Goal: Task Accomplishment & Management: Use online tool/utility

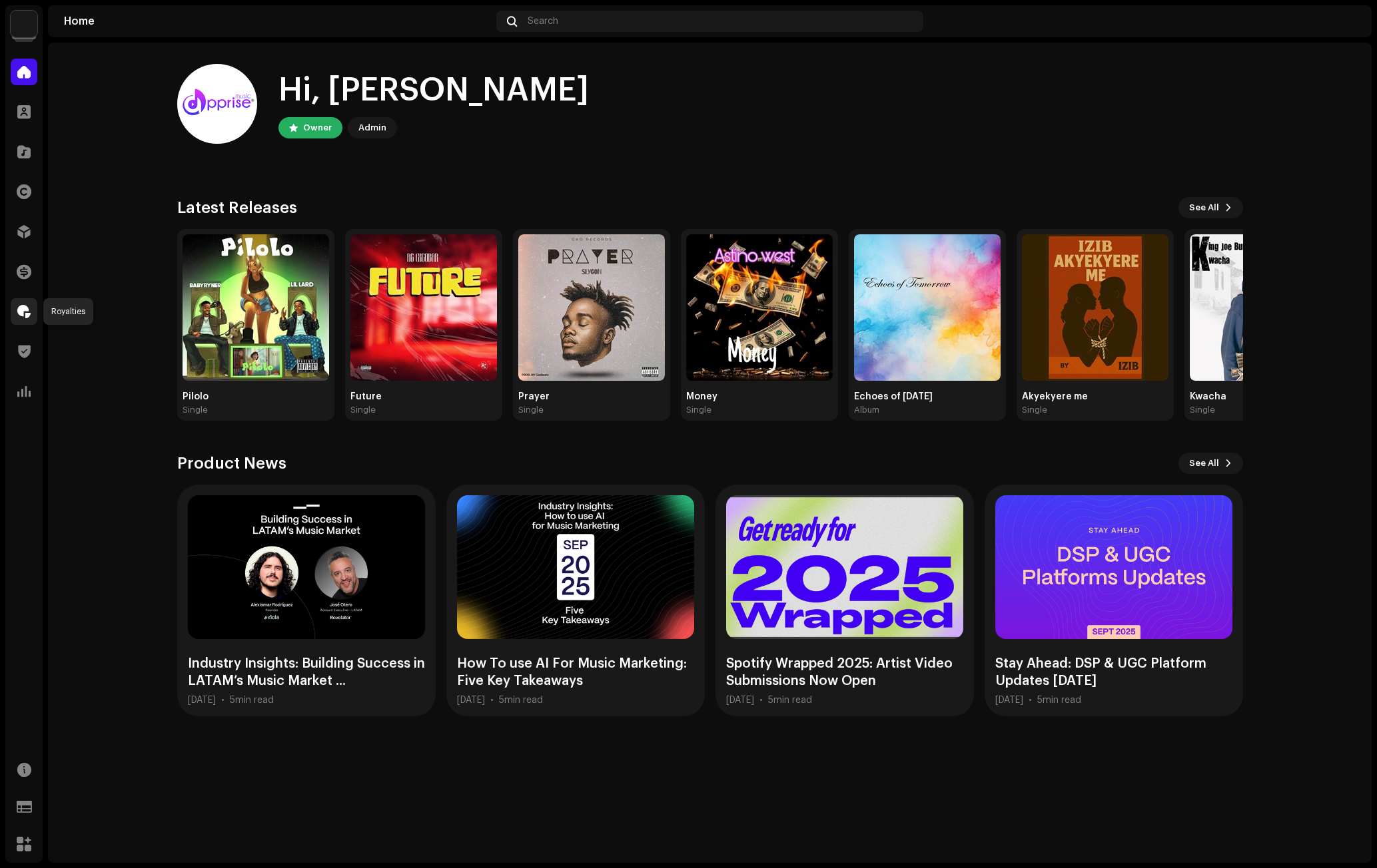
click at [26, 309] on span at bounding box center [24, 311] width 13 height 10
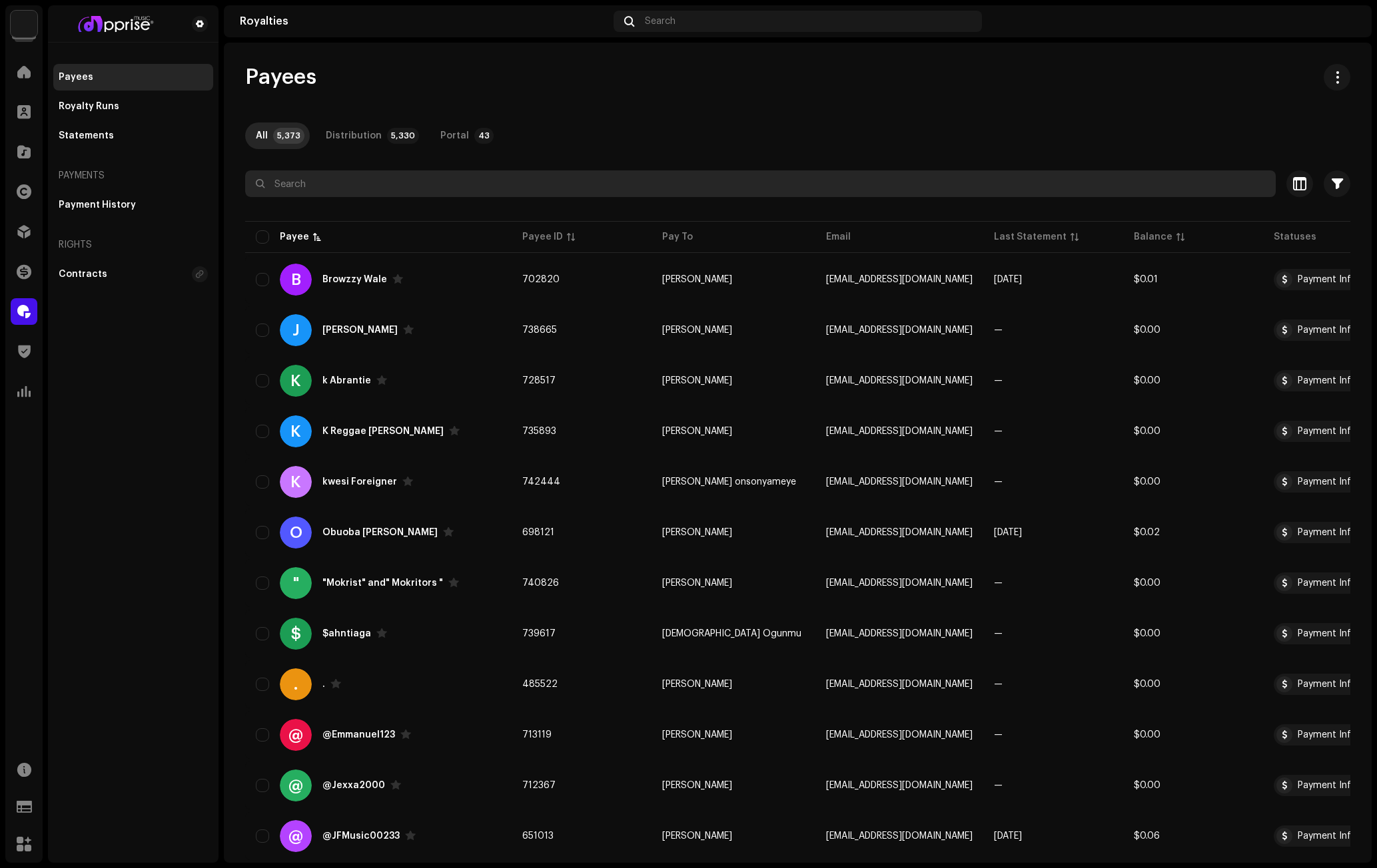
paste input "Welcome to Apprise Music for Artists"
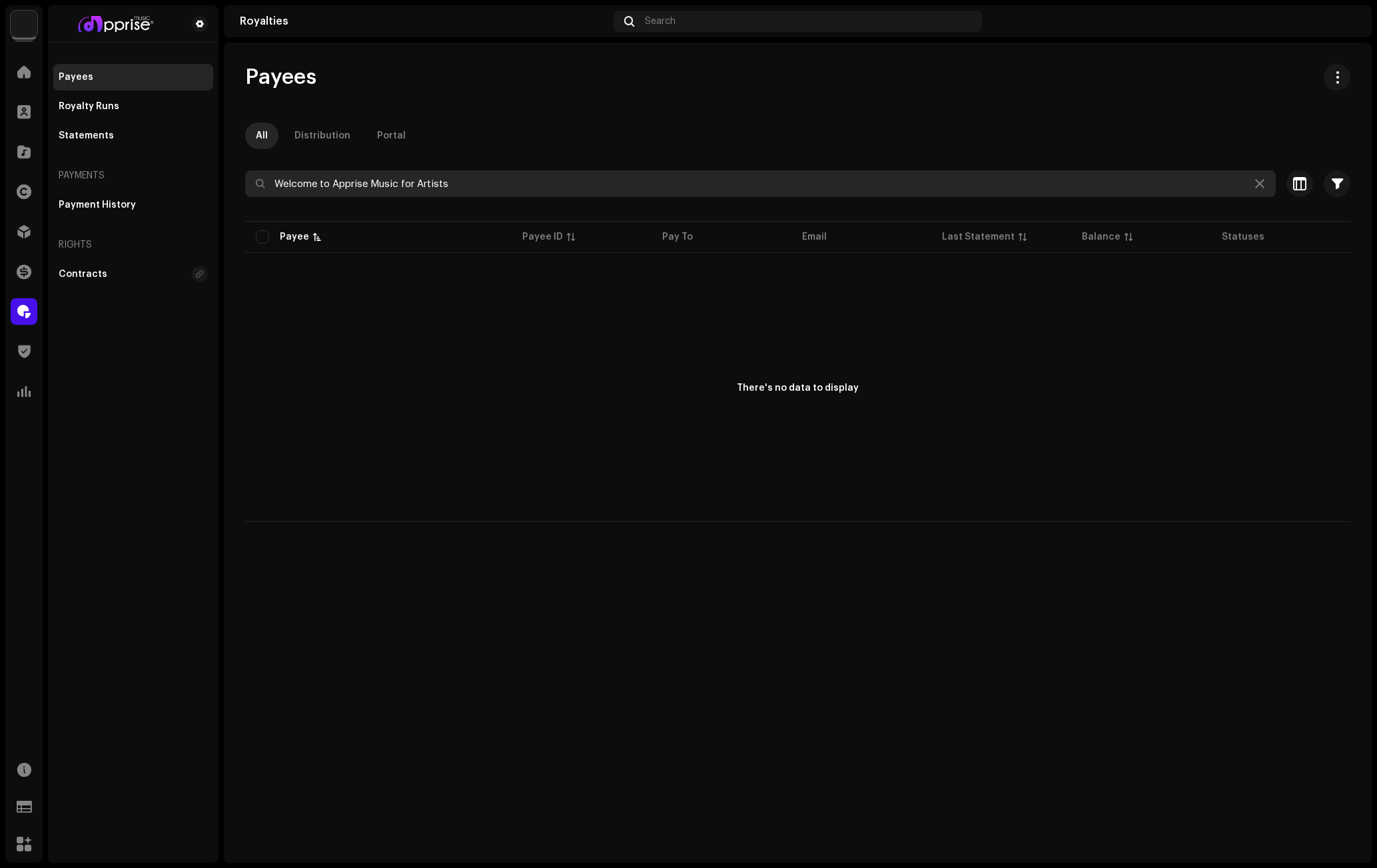
drag, startPoint x: 467, startPoint y: 181, endPoint x: 150, endPoint y: 182, distance: 317.0
click at [150, 182] on div "Apprise Music & Media Home Clients Catalog Rights Distribution Finance Royaltie…" at bounding box center [688, 434] width 1377 height 868
paste input "[EMAIL_ADDRESS][DOMAIN_NAME]"
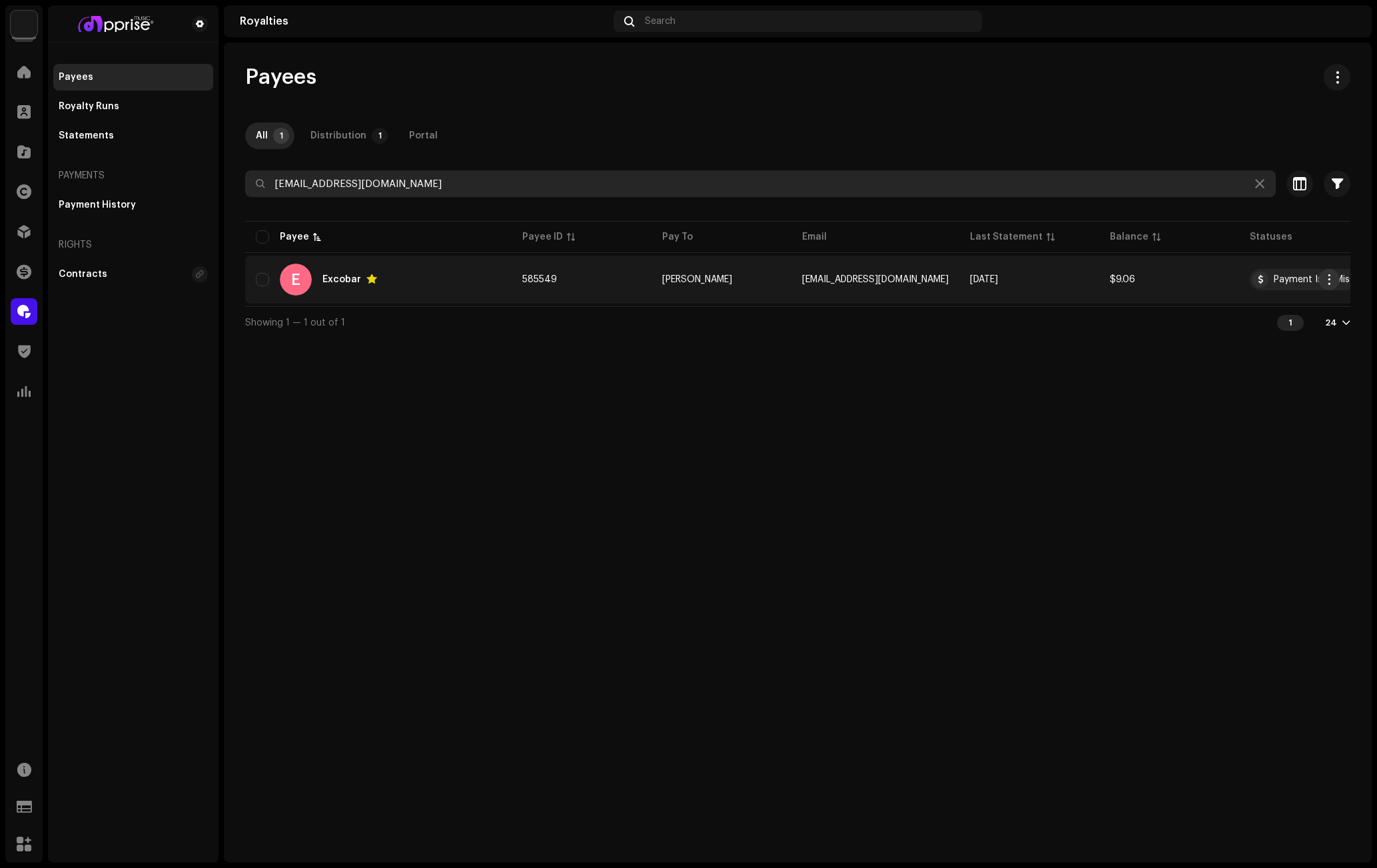
type input "[EMAIL_ADDRESS][DOMAIN_NAME]"
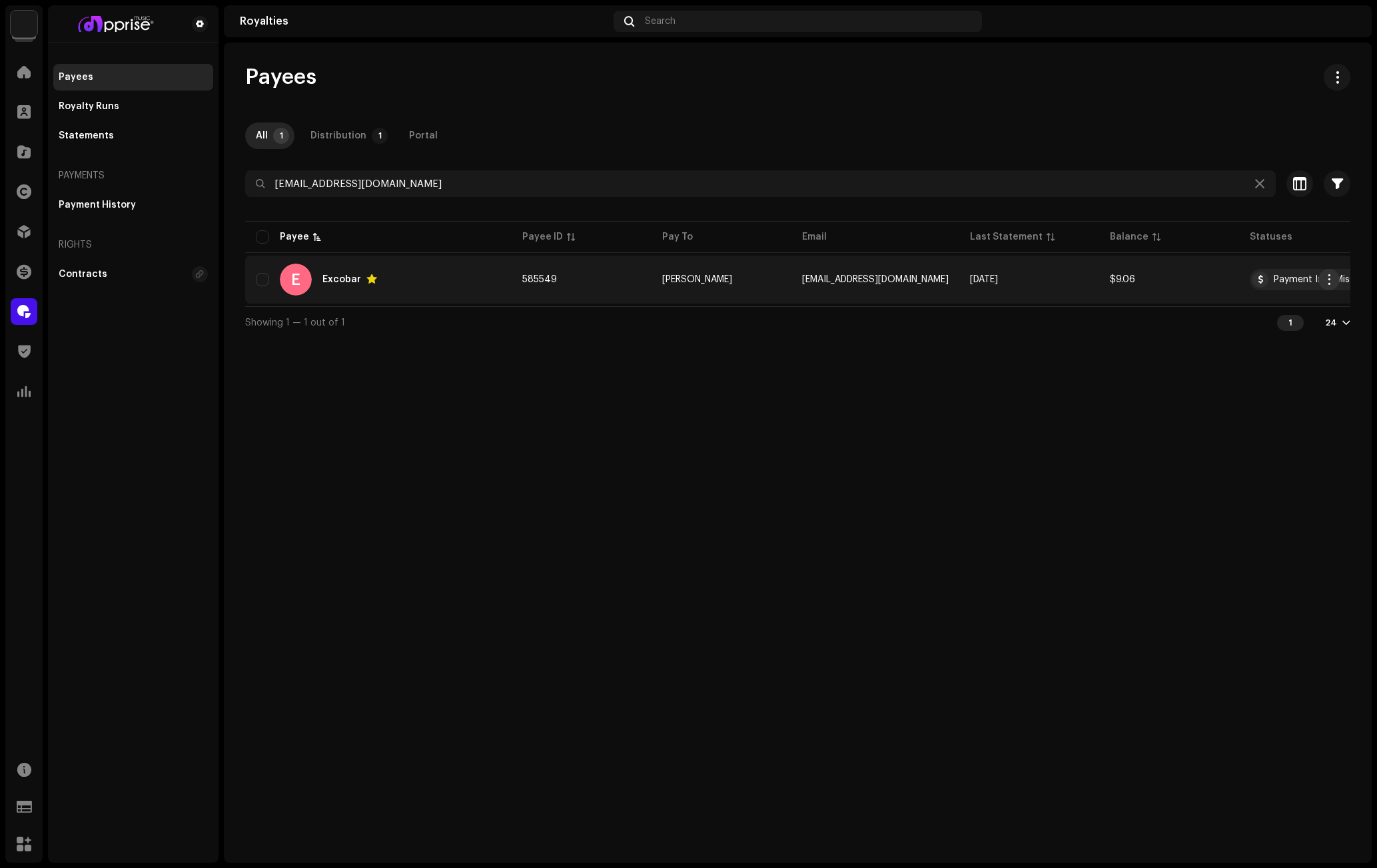
click at [1327, 279] on span "button" at bounding box center [1329, 279] width 10 height 10
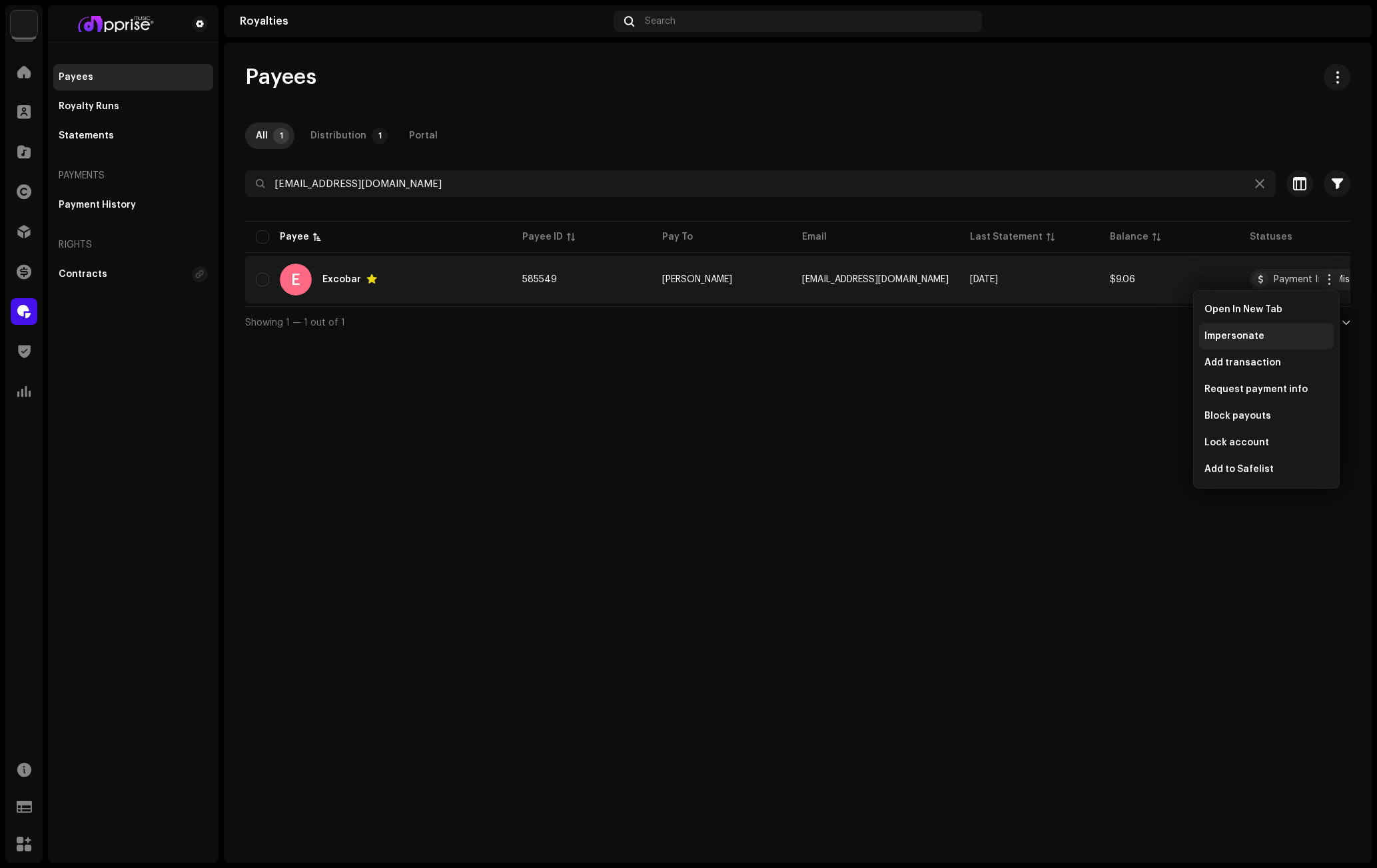
click at [1231, 330] on div "Impersonate" at bounding box center [1266, 336] width 134 height 27
